Goal: Task Accomplishment & Management: Use online tool/utility

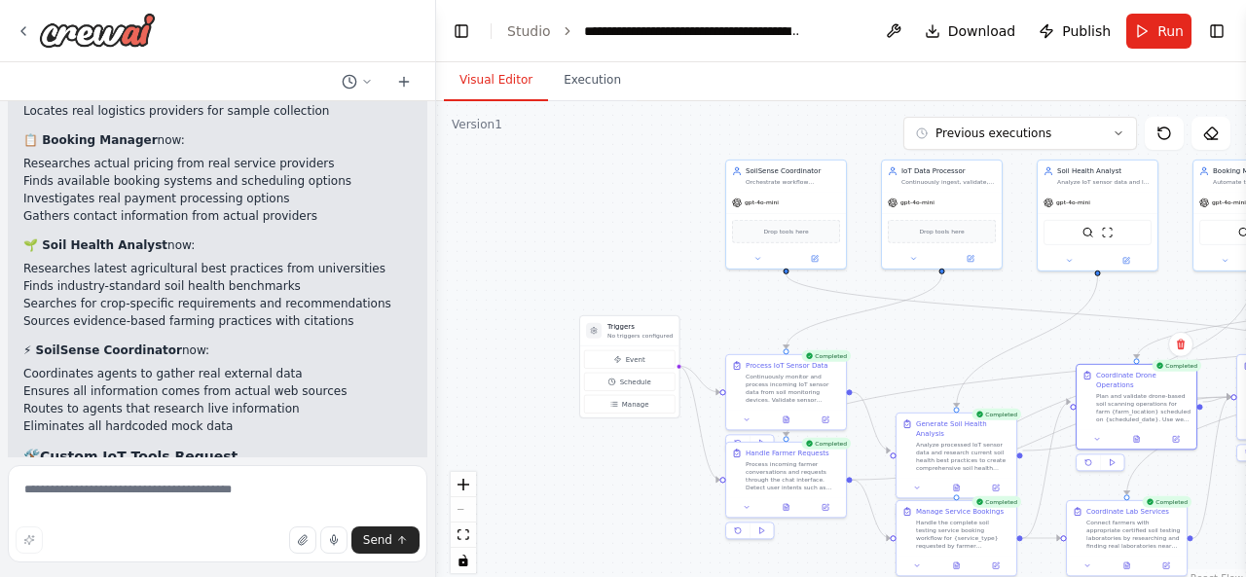
drag, startPoint x: 494, startPoint y: 232, endPoint x: 677, endPoint y: 279, distance: 189.1
click at [677, 279] on div ".deletable-edge-delete-btn { width: 20px; height: 20px; border: 0px solid #ffff…" at bounding box center [841, 344] width 810 height 487
click at [462, 22] on button "Toggle Left Sidebar" at bounding box center [461, 31] width 27 height 27
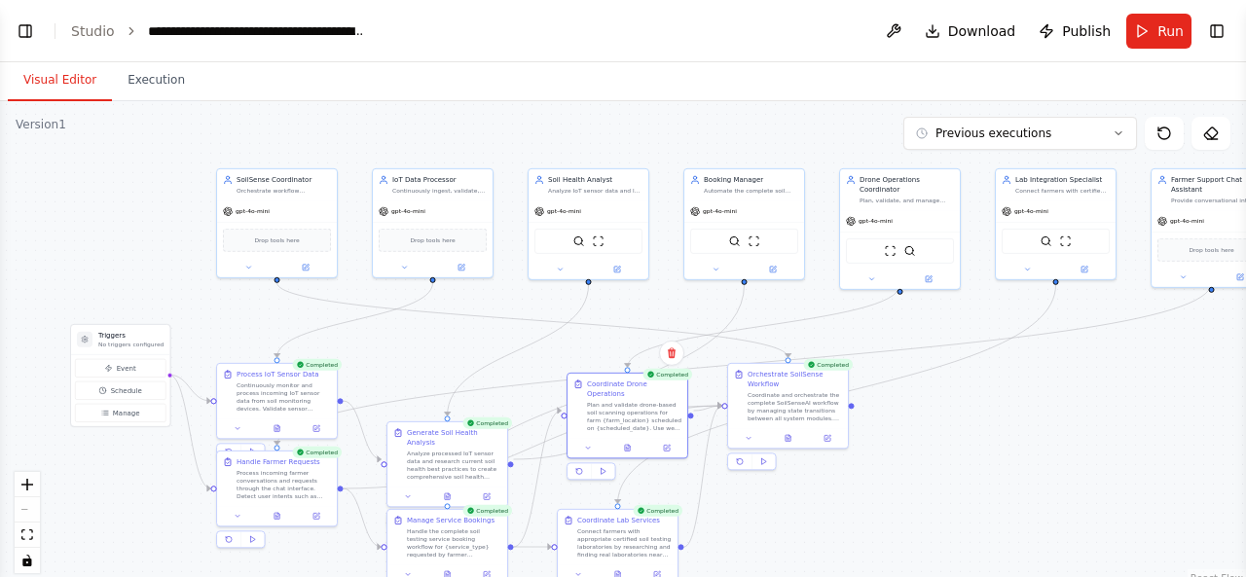
drag, startPoint x: 539, startPoint y: 350, endPoint x: 459, endPoint y: 360, distance: 80.4
click at [459, 360] on div ".deletable-edge-delete-btn { width: 20px; height: 20px; border: 0px solid #ffff…" at bounding box center [623, 344] width 1246 height 487
click at [992, 362] on div ".deletable-edge-delete-btn { width: 20px; height: 20px; border: 0px solid #ffff…" at bounding box center [623, 344] width 1246 height 487
drag, startPoint x: 991, startPoint y: 353, endPoint x: 894, endPoint y: 347, distance: 96.5
click at [983, 353] on icon "Edge from a40b8073-bf96-4754-9b22-62573e18ec89 to 72e74f7e-f0f8-43d7-aed7-0ecb5…" at bounding box center [835, 395] width 438 height 219
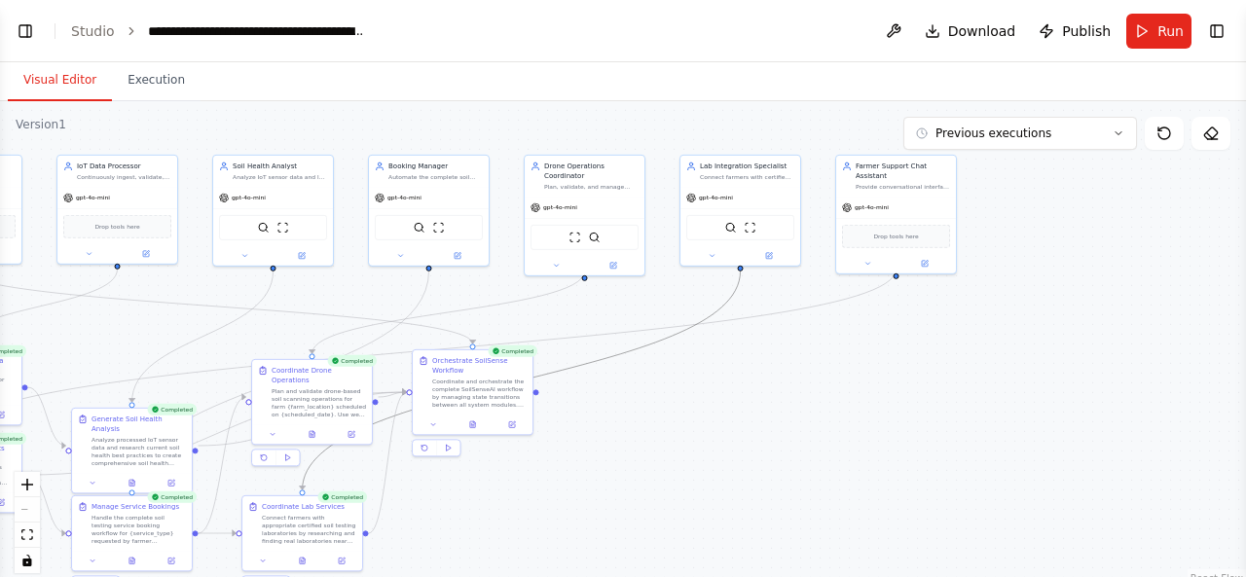
drag, startPoint x: 889, startPoint y: 328, endPoint x: 576, endPoint y: 313, distance: 313.7
click at [576, 313] on div ".deletable-edge-delete-btn { width: 20px; height: 20px; border: 0px solid #ffff…" at bounding box center [623, 344] width 1246 height 487
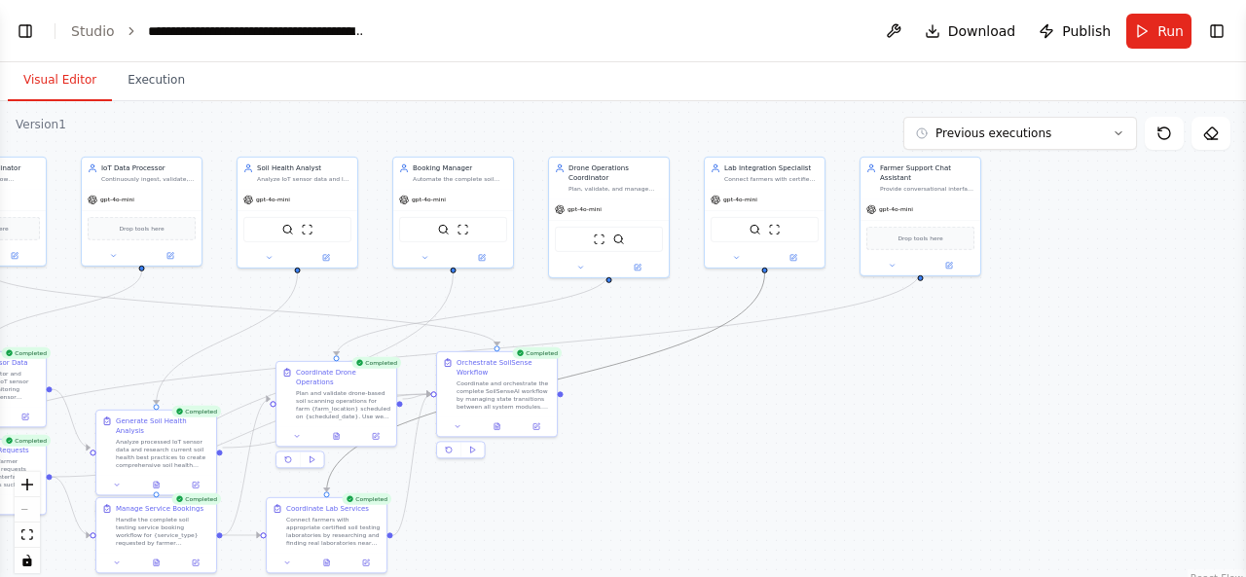
drag, startPoint x: 465, startPoint y: 326, endPoint x: 490, endPoint y: 328, distance: 25.4
click at [490, 328] on div ".deletable-edge-delete-btn { width: 20px; height: 20px; border: 0px solid #ffff…" at bounding box center [623, 344] width 1246 height 487
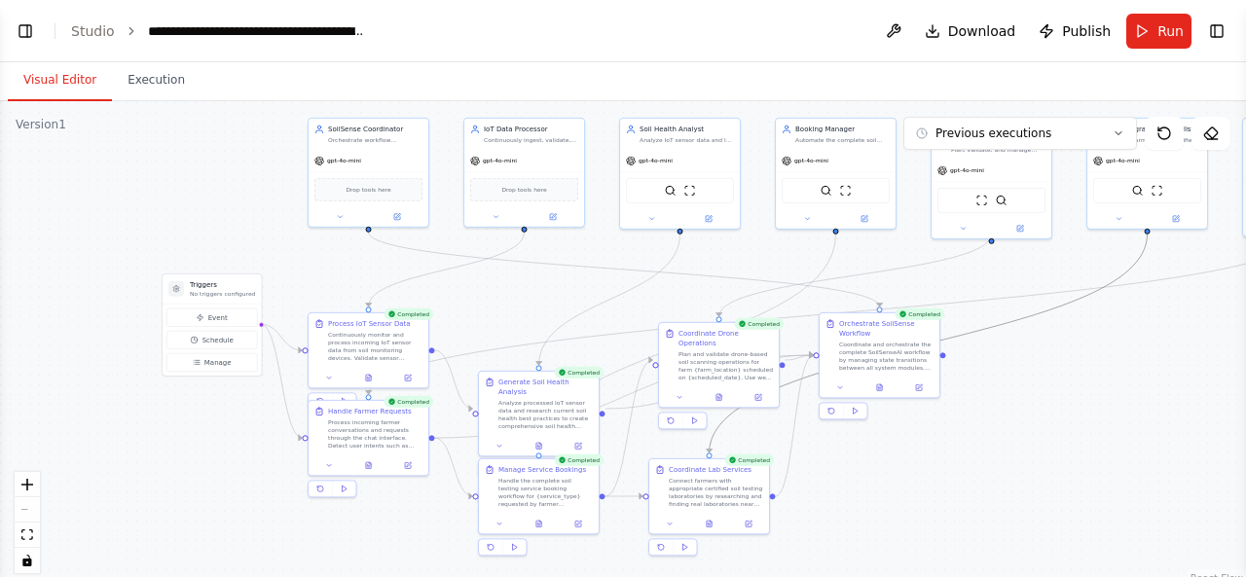
drag, startPoint x: 541, startPoint y: 472, endPoint x: 921, endPoint y: 434, distance: 381.4
click at [921, 434] on div ".deletable-edge-delete-btn { width: 20px; height: 20px; border: 0px solid #ffff…" at bounding box center [623, 344] width 1246 height 487
drag, startPoint x: 921, startPoint y: 375, endPoint x: 928, endPoint y: 408, distance: 34.0
click at [928, 408] on div "Orchestrate SoilSense Workflow Coordinate and orchestrate the complete SoilSens…" at bounding box center [882, 393] width 122 height 87
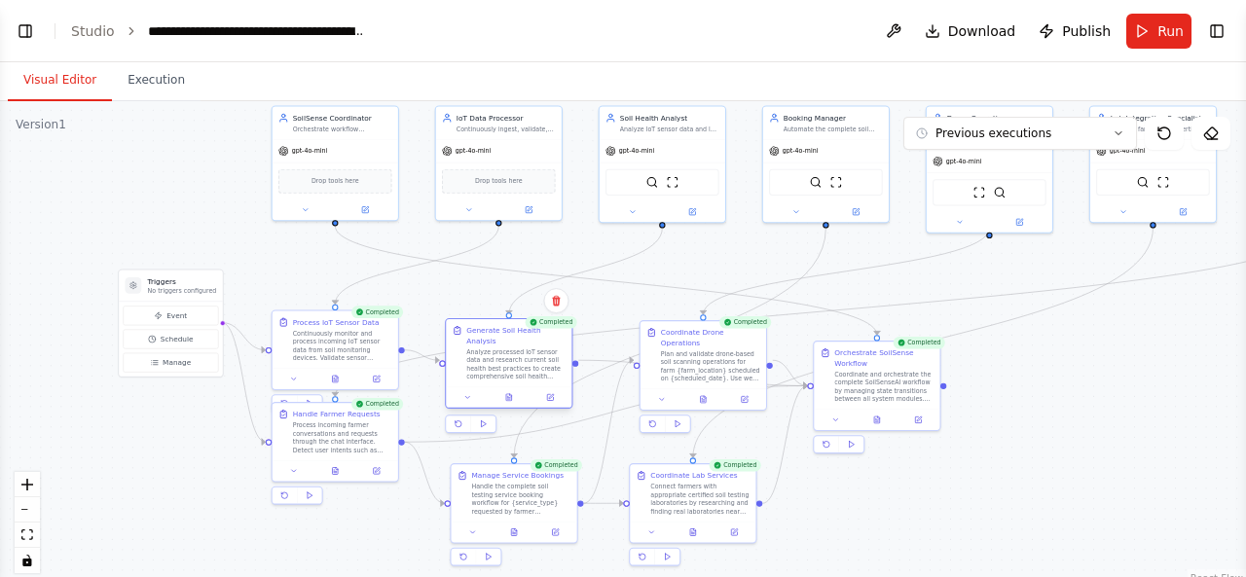
drag, startPoint x: 551, startPoint y: 407, endPoint x: 548, endPoint y: 348, distance: 58.5
click at [548, 348] on div "Analyze processed IoT sensor data and research current soil health best practic…" at bounding box center [515, 363] width 99 height 33
click at [1104, 468] on div ".deletable-edge-delete-btn { width: 20px; height: 20px; border: 0px solid #ffff…" at bounding box center [623, 344] width 1246 height 487
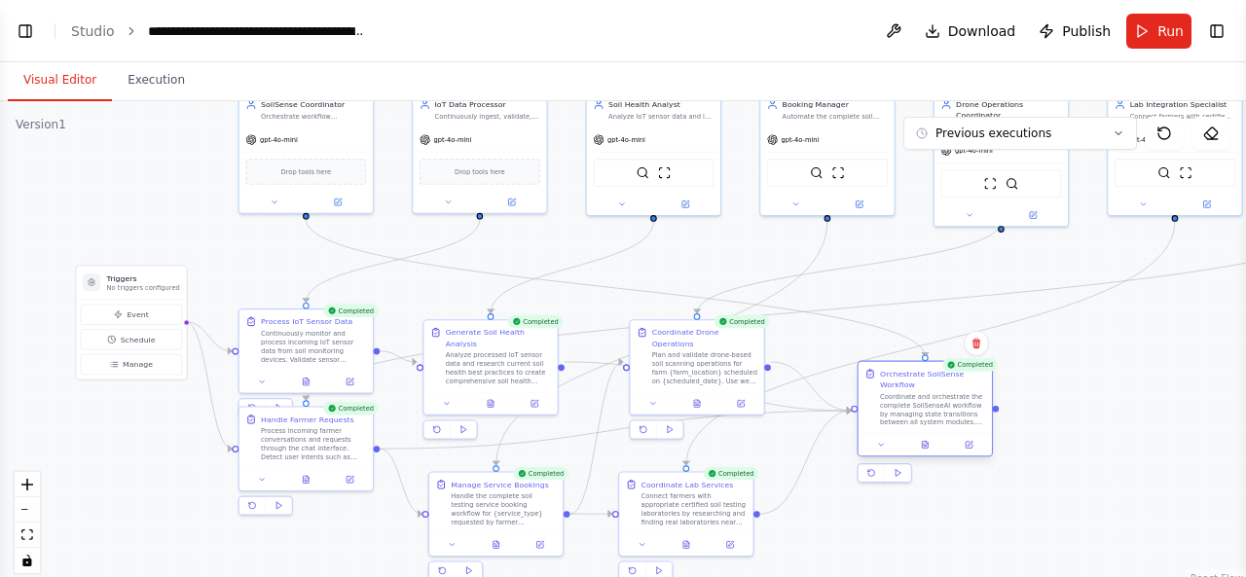
drag, startPoint x: 854, startPoint y: 388, endPoint x: 889, endPoint y: 388, distance: 35.0
click at [889, 392] on div "Coordinate and orchestrate the complete SoilSenseAI workflow by managing state …" at bounding box center [932, 409] width 105 height 35
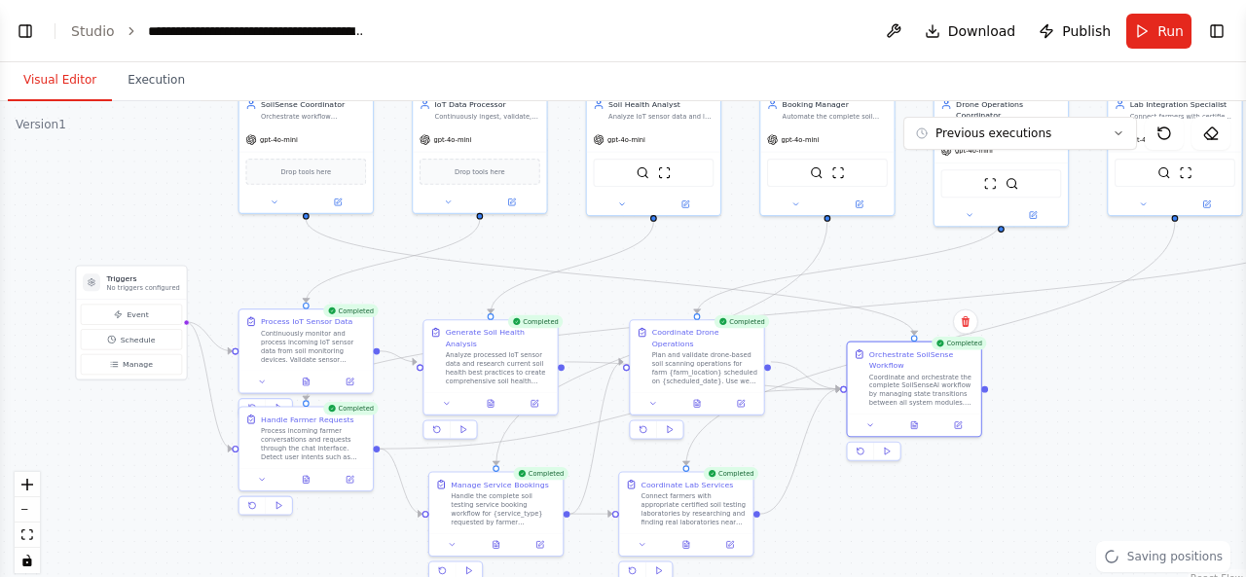
click at [1095, 396] on div ".deletable-edge-delete-btn { width: 20px; height: 20px; border: 0px solid #ffff…" at bounding box center [623, 344] width 1246 height 487
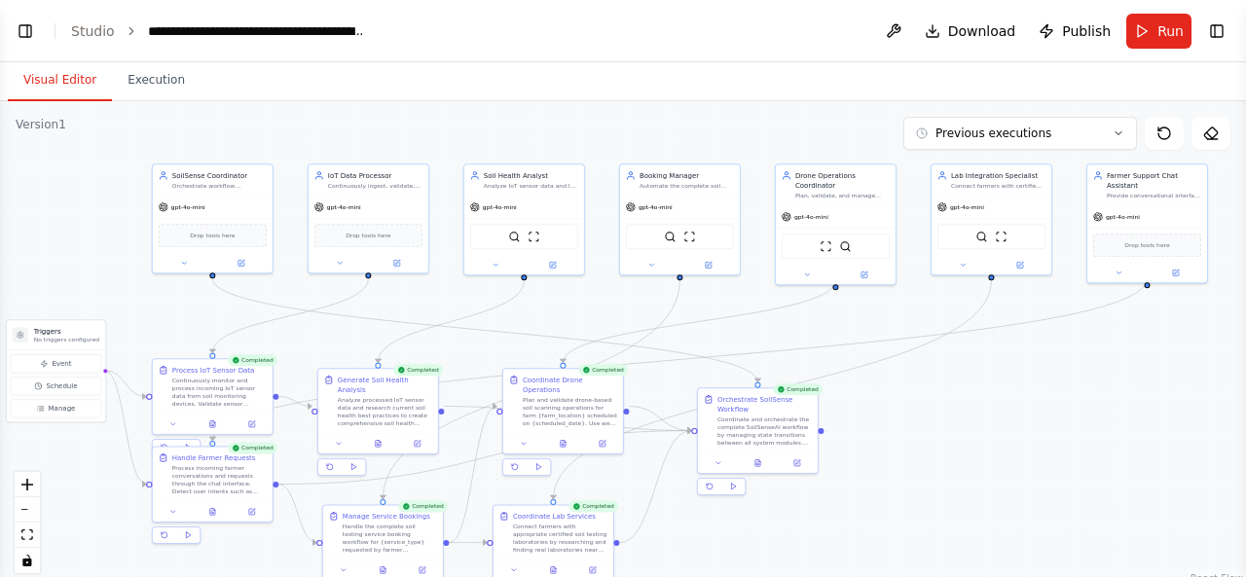
drag, startPoint x: 1188, startPoint y: 332, endPoint x: 1013, endPoint y: 373, distance: 179.9
click at [1013, 373] on div ".deletable-edge-delete-btn { width: 20px; height: 20px; border: 0px solid #ffff…" at bounding box center [623, 344] width 1246 height 487
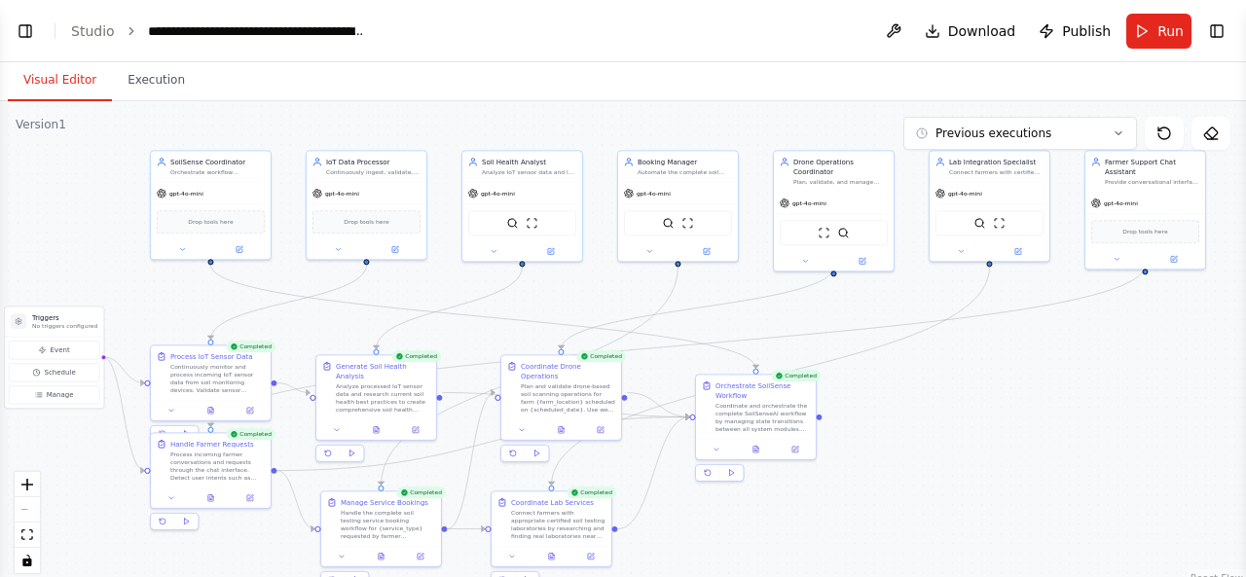
drag, startPoint x: 1014, startPoint y: 373, endPoint x: 1012, endPoint y: 359, distance: 13.8
click at [1012, 359] on div ".deletable-edge-delete-btn { width: 20px; height: 20px; border: 0px solid #ffff…" at bounding box center [623, 344] width 1246 height 487
